Goal: Task Accomplishment & Management: Manage account settings

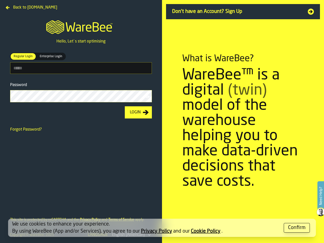
click at [162, 121] on section "What is WareBee? WareBee™ is a digital (twin) model of the warehouse helping yo…" at bounding box center [243, 121] width 162 height 243
click at [320, 196] on label "Need Help?" at bounding box center [320, 195] width 6 height 28
click at [23, 56] on span "Regular Login" at bounding box center [23, 56] width 23 height 5
click at [50, 56] on span "Enterprise Login" at bounding box center [51, 56] width 27 height 5
click at [148, 97] on icon "button-toolbar-Password" at bounding box center [147, 96] width 5 height 5
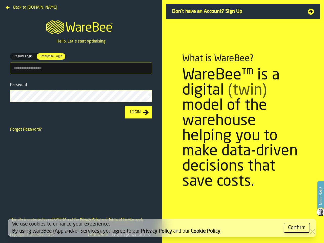
click at [138, 113] on div "Login" at bounding box center [135, 112] width 15 height 6
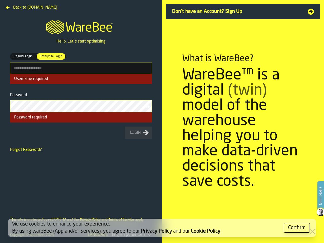
click at [296, 227] on div "Confirm" at bounding box center [296, 227] width 17 height 7
